Goal: Check status: Check status

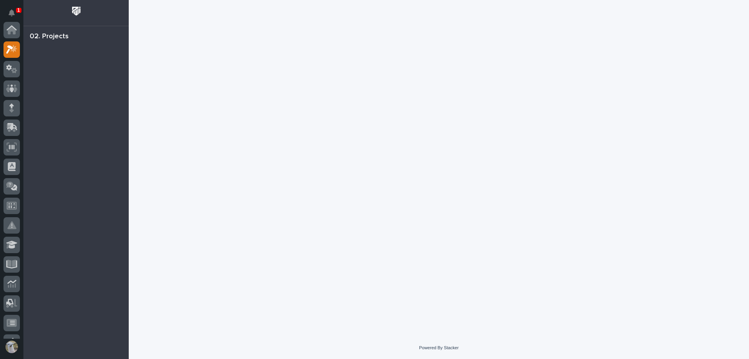
scroll to position [20, 0]
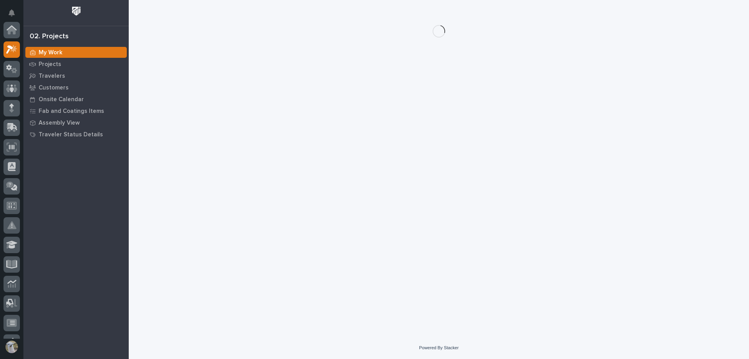
scroll to position [20, 0]
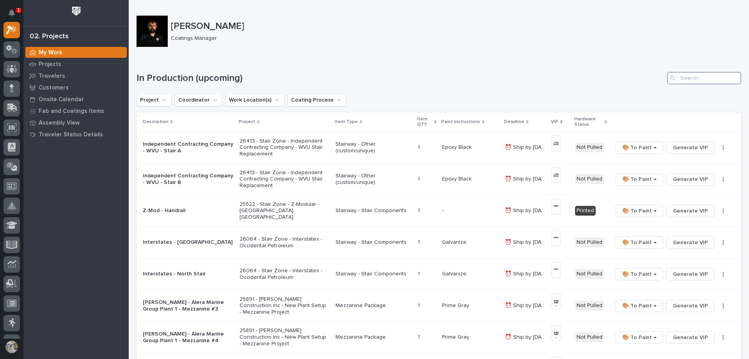
click at [703, 75] on input "Search" at bounding box center [704, 78] width 74 height 12
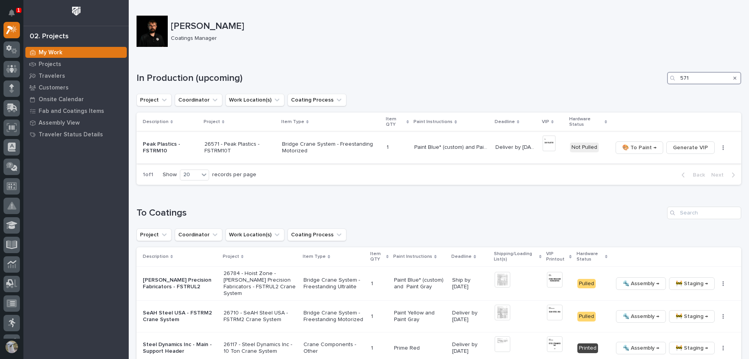
type input "571"
click at [334, 148] on p "Bridge Crane System - Freestanding Motorized" at bounding box center [331, 147] width 98 height 13
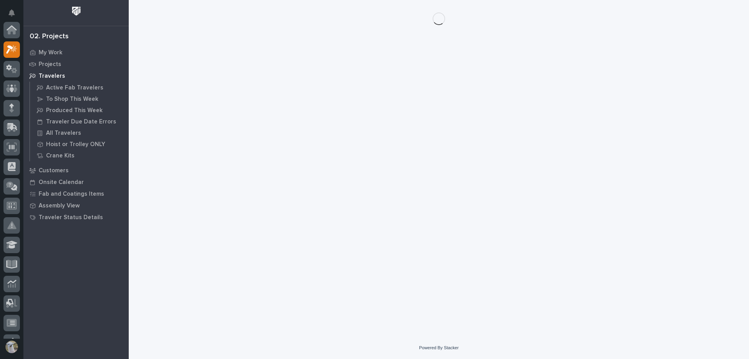
scroll to position [20, 0]
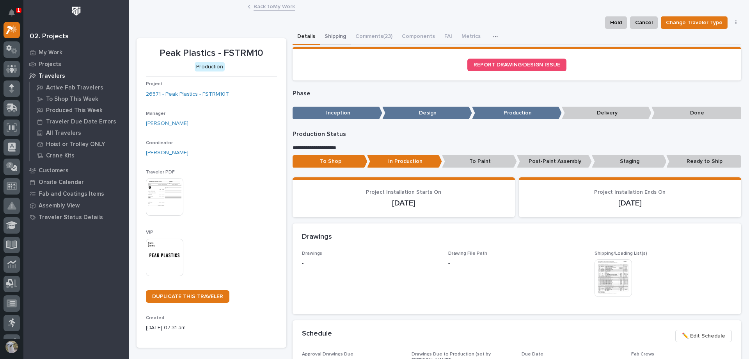
click at [335, 34] on button "Shipping" at bounding box center [335, 37] width 31 height 16
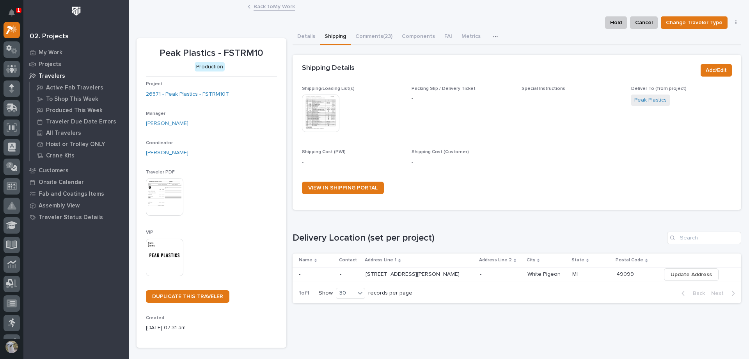
click at [316, 117] on img at bounding box center [320, 112] width 37 height 37
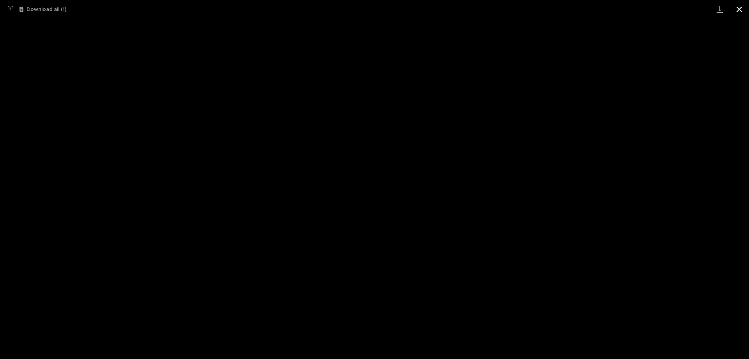
click at [738, 3] on button "Close gallery" at bounding box center [740, 9] width 20 height 18
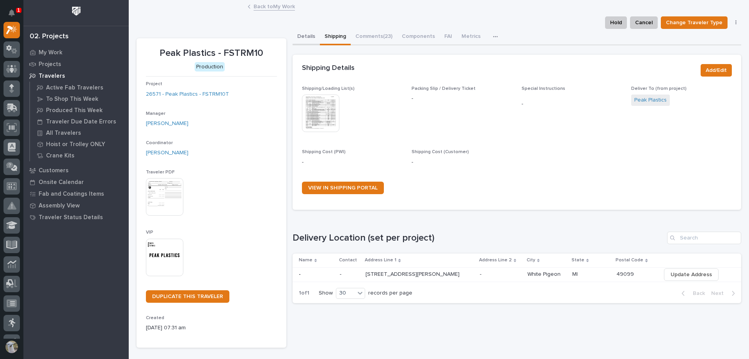
click at [306, 36] on button "Details" at bounding box center [306, 37] width 27 height 16
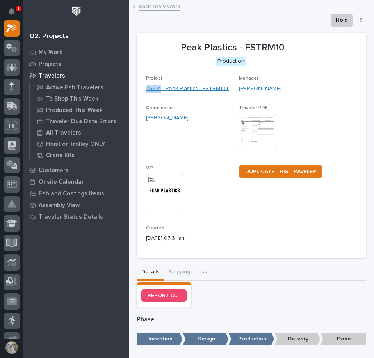
drag, startPoint x: 141, startPoint y: 91, endPoint x: 160, endPoint y: 88, distance: 20.1
click at [160, 88] on section "Peak Plastics - FSTRM10 Production Project 26571 - Peak Plastics - FSTRM10T Man…" at bounding box center [251, 146] width 229 height 226
copy link "26571"
drag, startPoint x: 171, startPoint y: 272, endPoint x: 374, endPoint y: 267, distance: 202.2
click at [171, 272] on button "Shipping" at bounding box center [179, 273] width 31 height 16
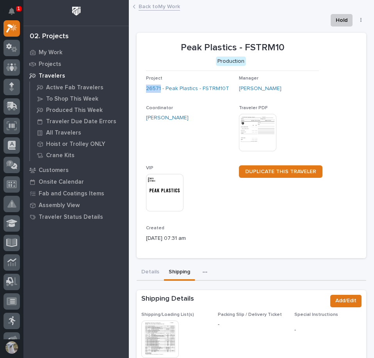
click at [151, 338] on img at bounding box center [159, 339] width 37 height 37
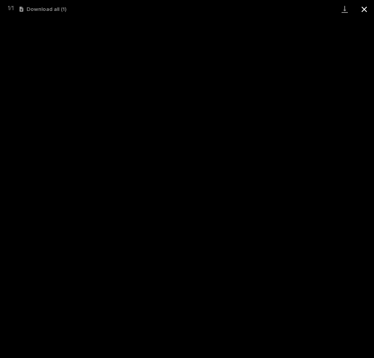
click at [367, 11] on button "Close gallery" at bounding box center [364, 9] width 20 height 18
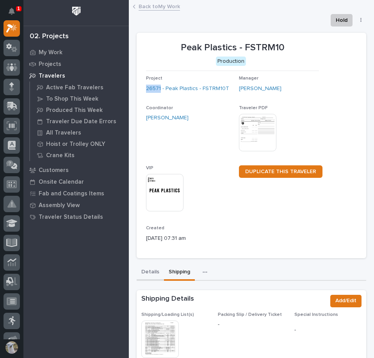
click at [157, 267] on button "Details" at bounding box center [150, 273] width 27 height 16
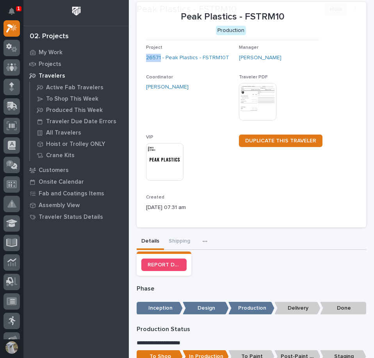
scroll to position [78, 0]
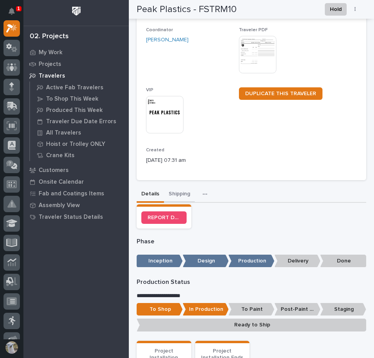
click at [169, 196] on button "Shipping" at bounding box center [179, 195] width 31 height 16
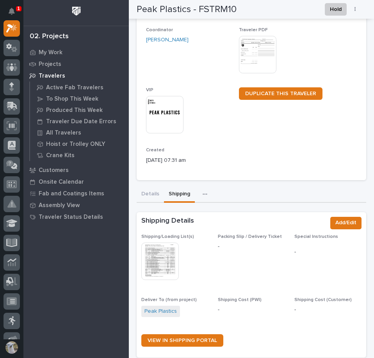
click at [157, 267] on img at bounding box center [159, 261] width 37 height 37
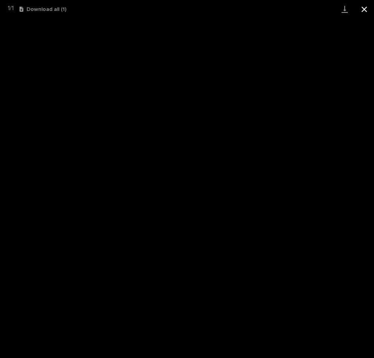
click at [367, 3] on button "Close gallery" at bounding box center [364, 9] width 20 height 18
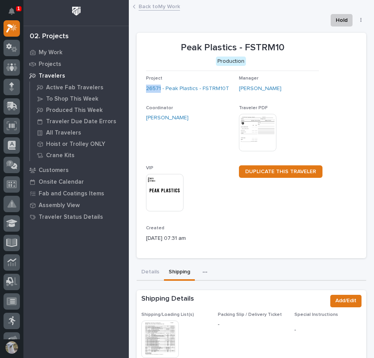
click at [162, 8] on link "Back to My Work" at bounding box center [159, 6] width 41 height 9
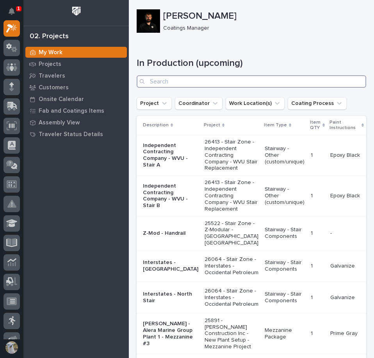
click at [208, 80] on input "Search" at bounding box center [251, 81] width 229 height 12
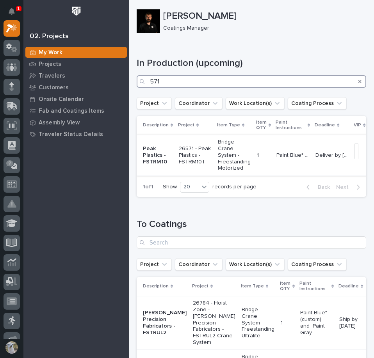
type input "571"
click at [150, 152] on p "Peak Plastics - FSTRM10" at bounding box center [158, 156] width 30 height 20
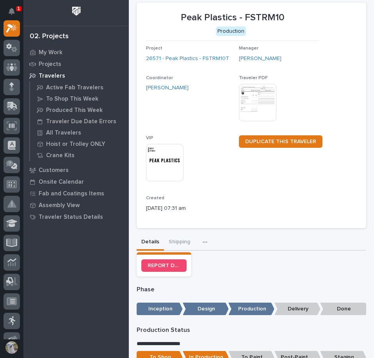
scroll to position [195, 0]
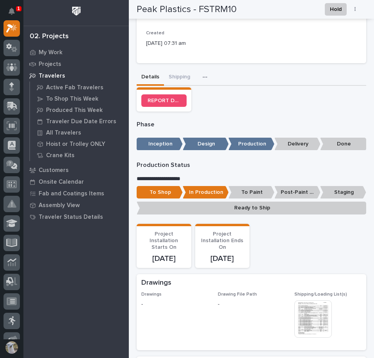
click at [312, 322] on img at bounding box center [312, 319] width 37 height 37
